Goal: Check status: Check status

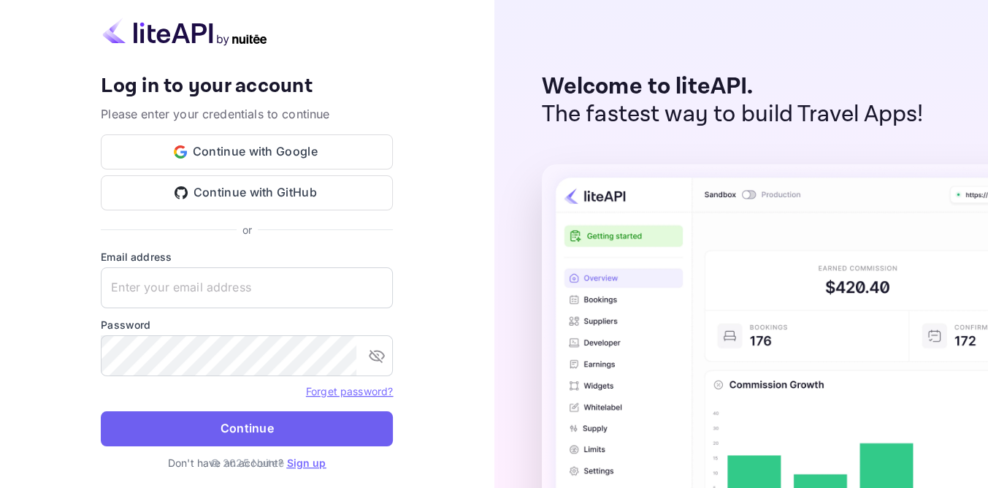
type input "[EMAIL_ADDRESS][DOMAIN_NAME]"
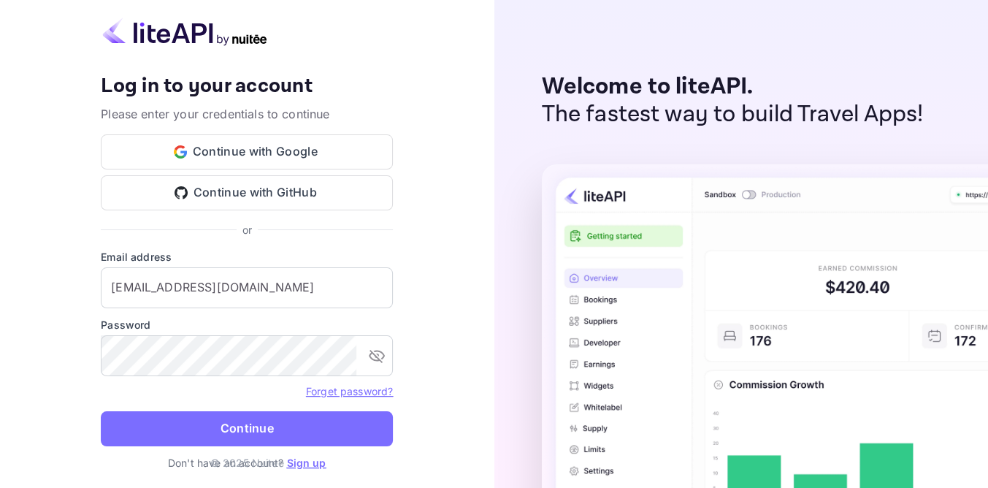
click at [253, 423] on button "Continue" at bounding box center [247, 428] width 292 height 35
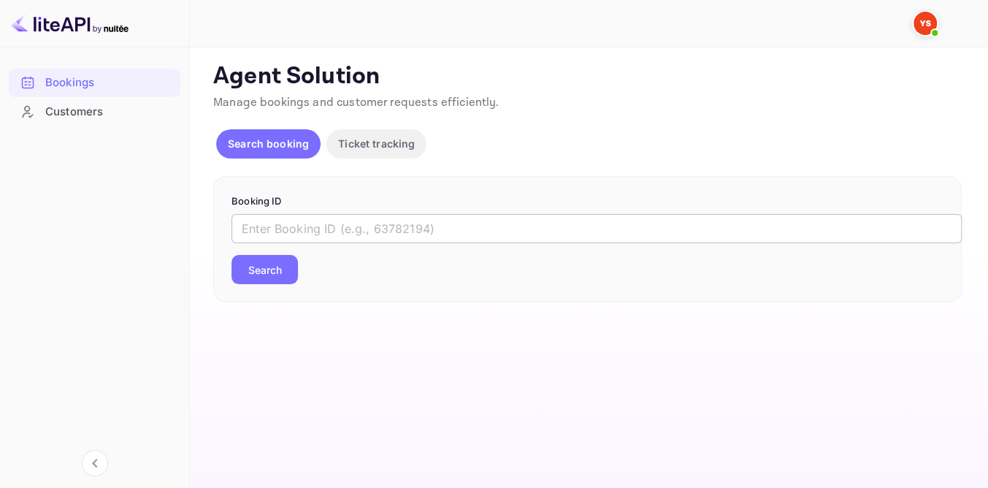
click at [420, 226] on input "text" at bounding box center [596, 228] width 730 height 29
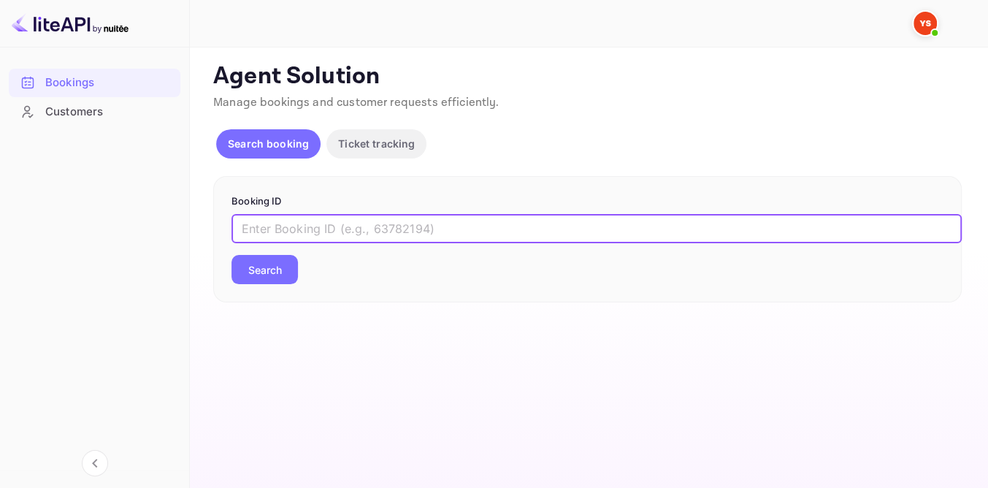
paste input "8895648"
type input "8895648"
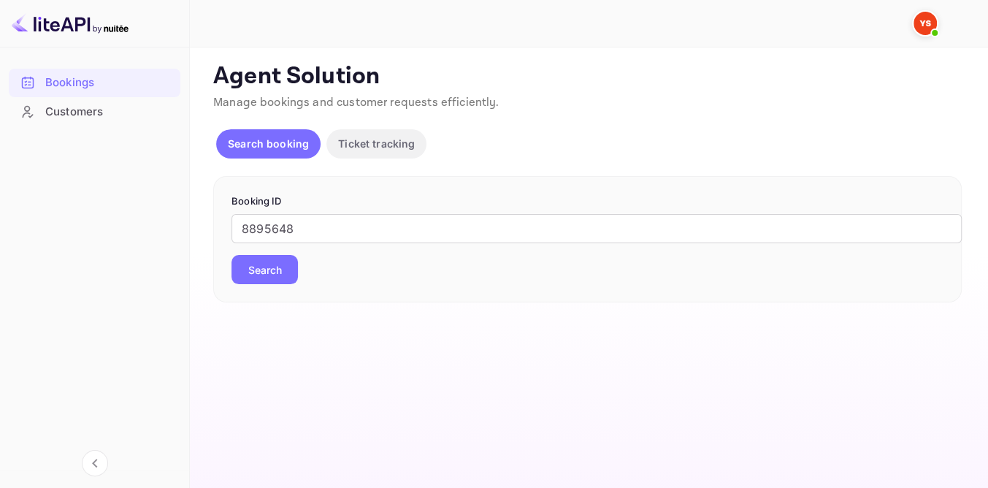
click at [256, 270] on button "Search" at bounding box center [264, 269] width 66 height 29
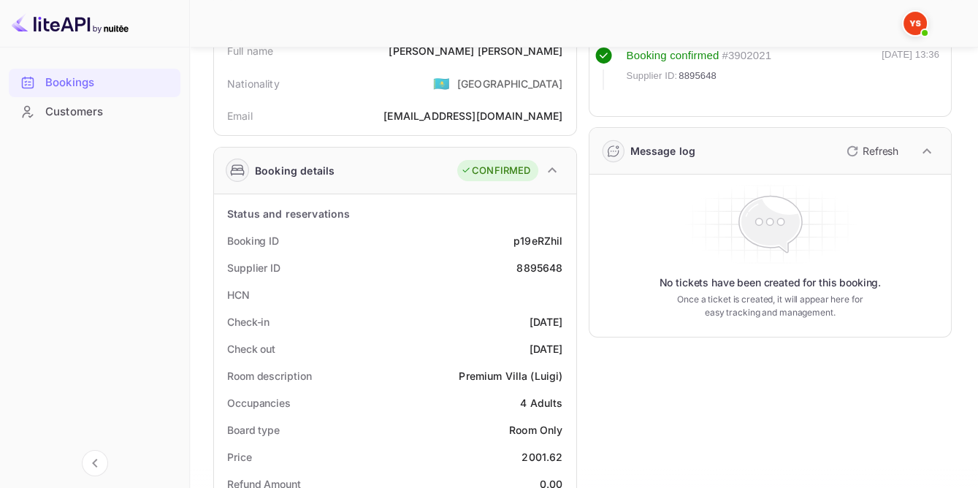
scroll to position [199, 0]
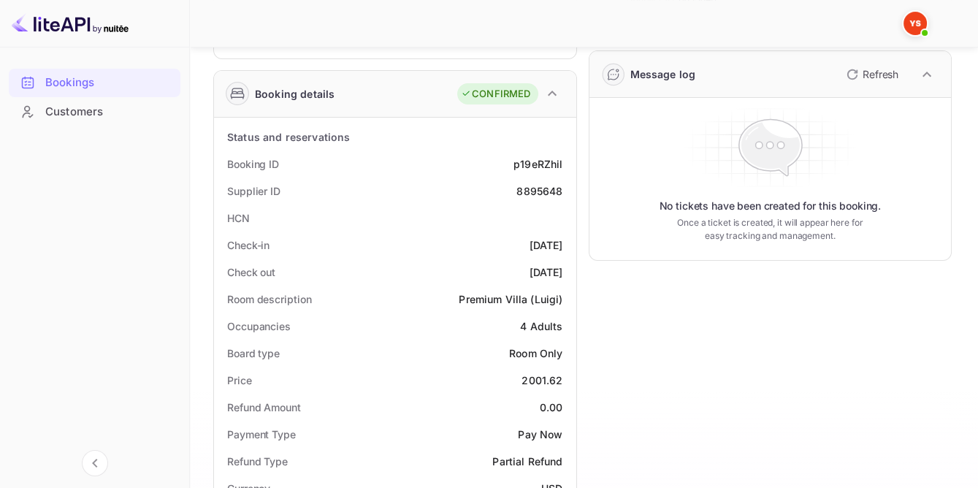
click at [543, 187] on div "8895648" at bounding box center [539, 190] width 46 height 15
copy div "8895648"
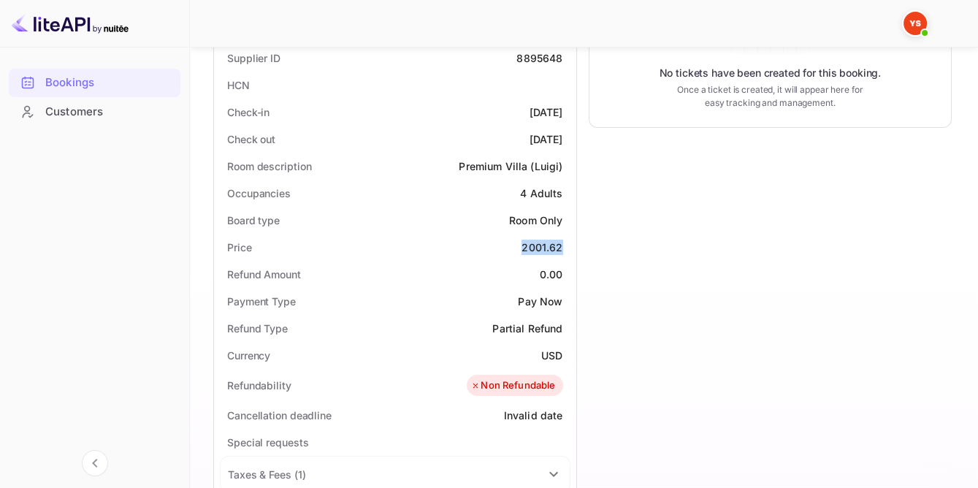
drag, startPoint x: 524, startPoint y: 242, endPoint x: 562, endPoint y: 242, distance: 38.7
click at [563, 243] on div "Price 2001.62" at bounding box center [395, 247] width 350 height 27
copy div "2001.62"
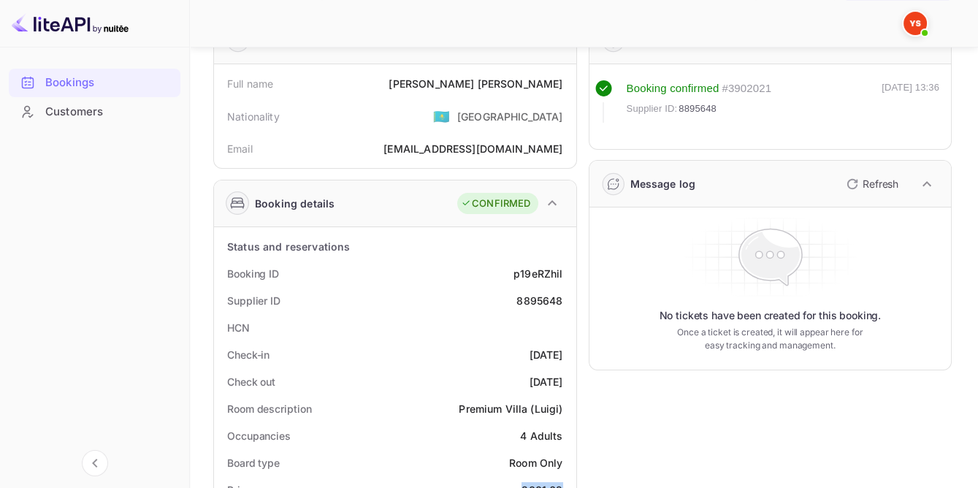
scroll to position [66, 0]
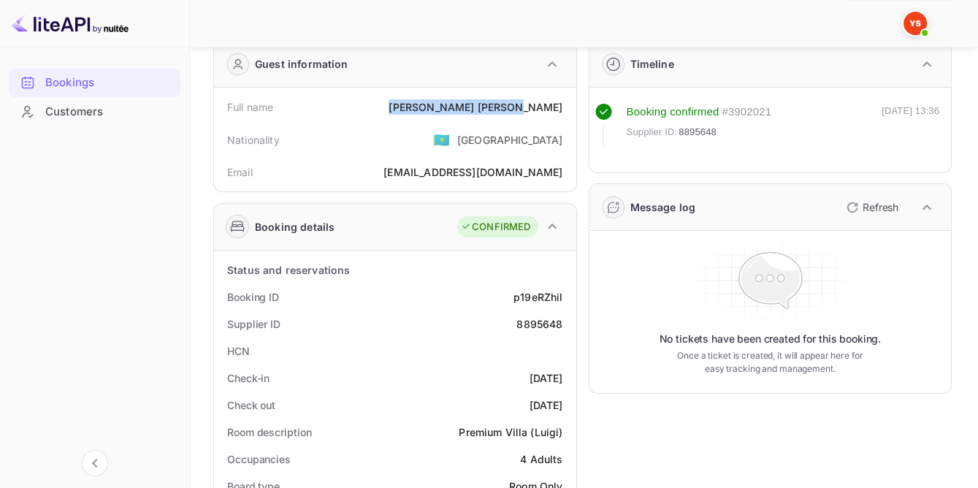
drag, startPoint x: 485, startPoint y: 104, endPoint x: 567, endPoint y: 105, distance: 82.5
click at [567, 105] on div "Full name [PERSON_NAME]" at bounding box center [395, 106] width 350 height 27
copy div "[PERSON_NAME]"
